Goal: Information Seeking & Learning: Learn about a topic

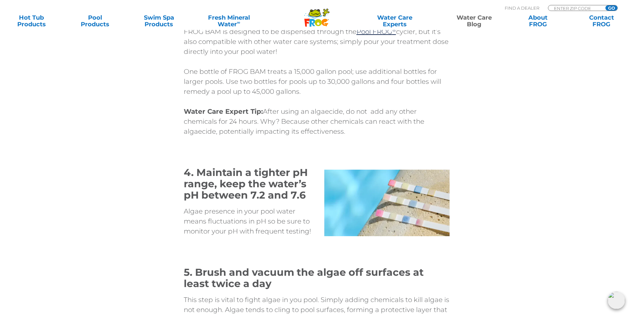
scroll to position [1695, 0]
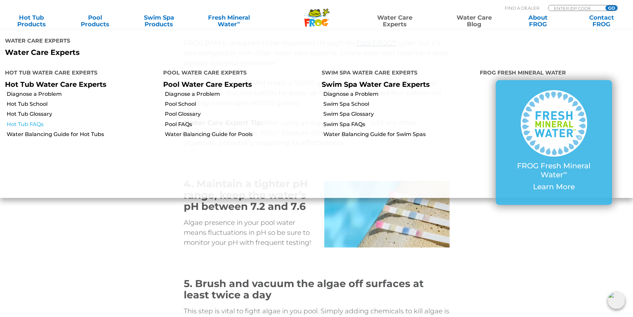
click at [45, 127] on link "Hot Tub FAQs" at bounding box center [83, 124] width 152 height 7
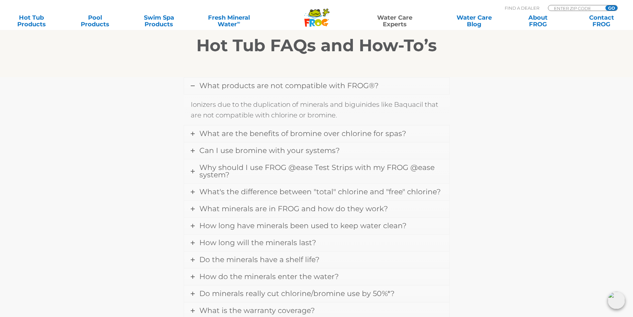
scroll to position [100, 0]
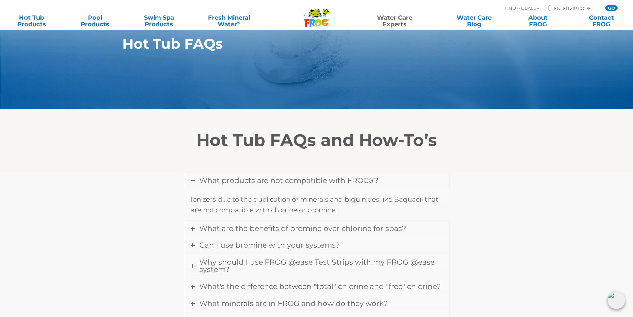
click at [494, 245] on div "What products are not compatible with FROG®? Ionizers due to the duplication of…" at bounding box center [316, 322] width 399 height 300
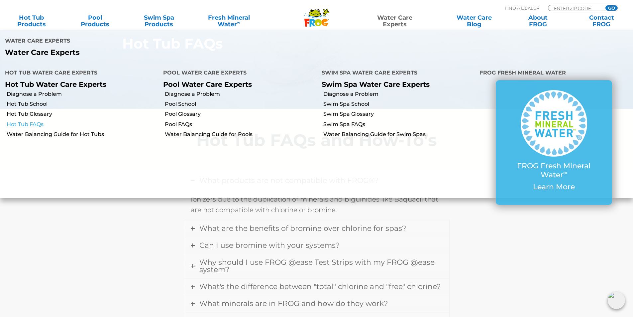
click at [28, 122] on link "Hot Tub FAQs" at bounding box center [83, 124] width 152 height 7
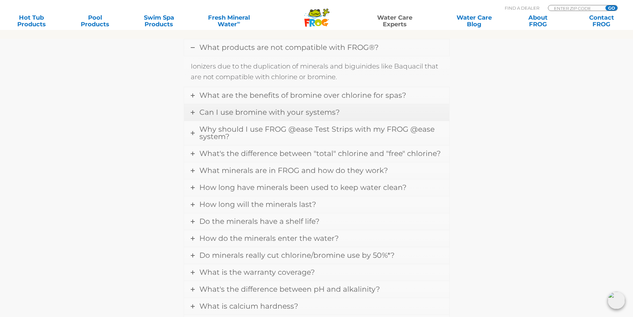
scroll to position [266, 0]
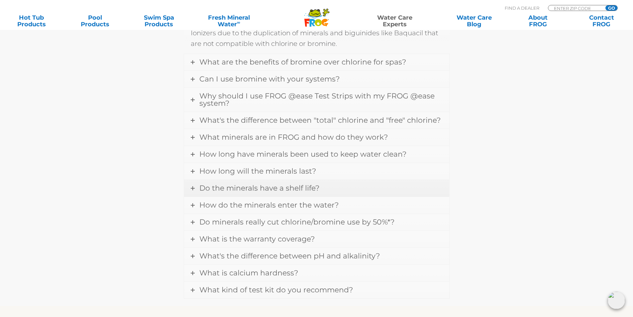
click at [209, 189] on span "Do the minerals have a shelf life?" at bounding box center [259, 187] width 120 height 9
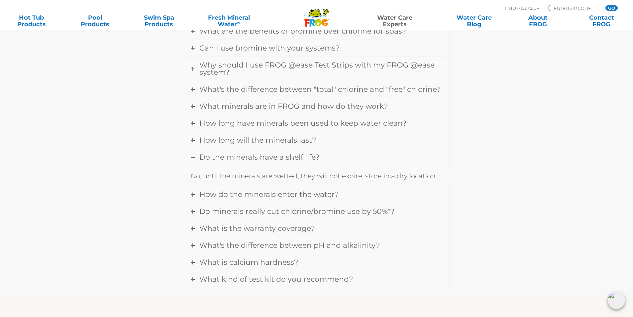
click at [223, 159] on span "Do the minerals have a shelf life?" at bounding box center [259, 157] width 120 height 9
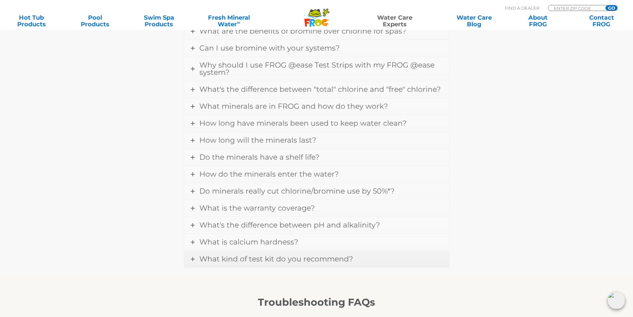
click at [285, 259] on span "What kind of test kit do you recommend?" at bounding box center [276, 258] width 154 height 9
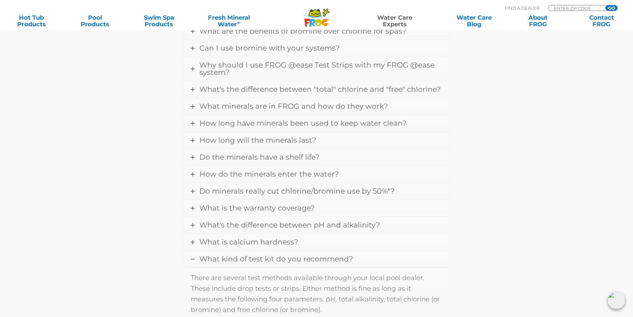
click at [285, 259] on span "What kind of test kit do you recommend?" at bounding box center [276, 258] width 154 height 9
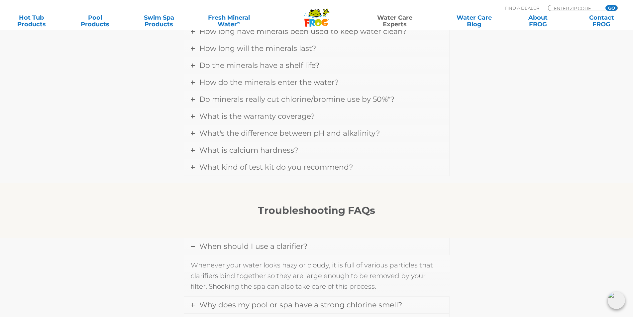
scroll to position [432, 0]
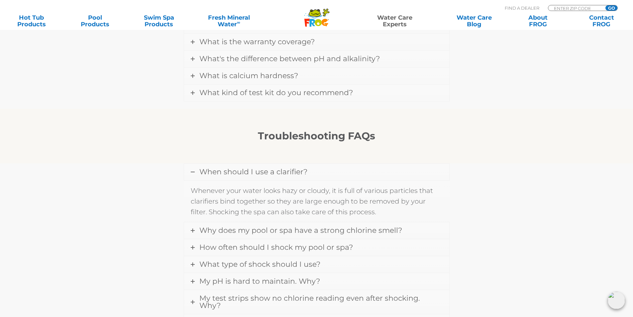
click at [260, 170] on span "When should I use a clarifier?" at bounding box center [253, 171] width 108 height 9
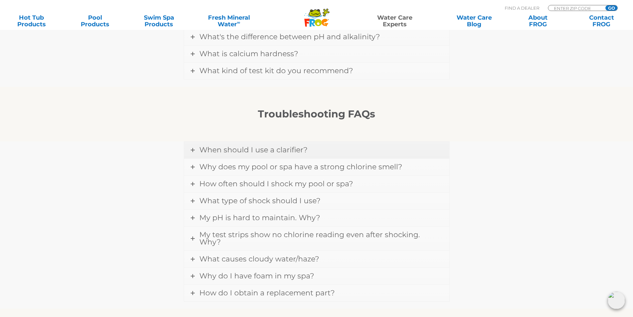
scroll to position [465, 0]
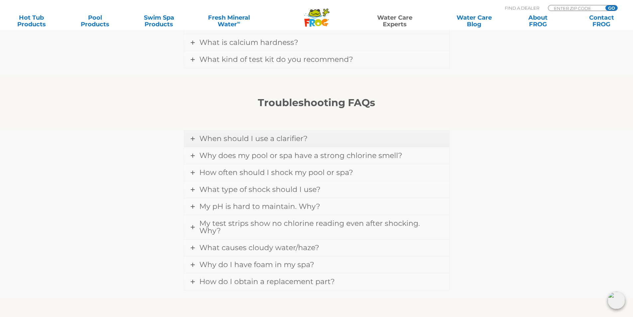
click at [232, 136] on span "When should I use a clarifier?" at bounding box center [253, 138] width 108 height 9
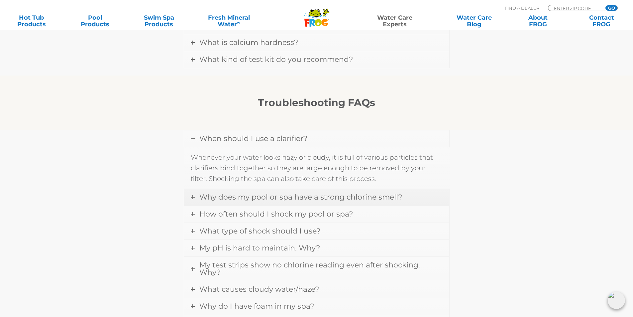
click at [224, 201] on link "Why does my pool or spa have a strong chlorine smell?" at bounding box center [316, 197] width 265 height 17
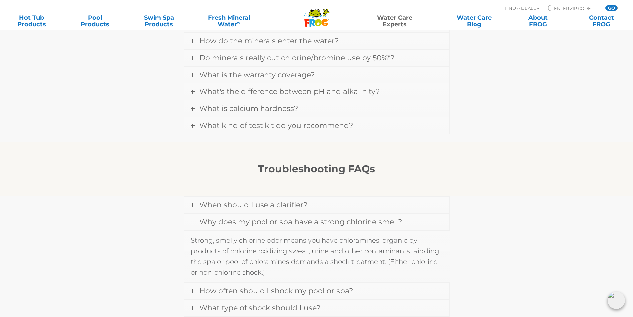
scroll to position [399, 0]
